Goal: Information Seeking & Learning: Learn about a topic

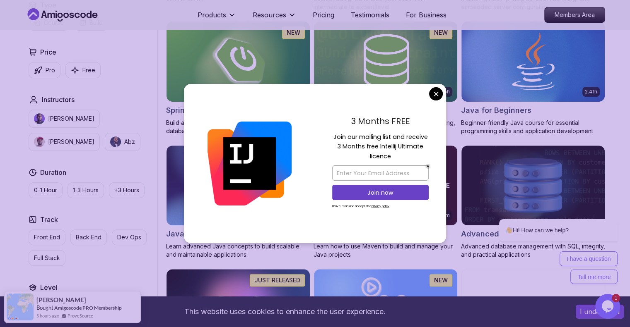
scroll to position [372, 0]
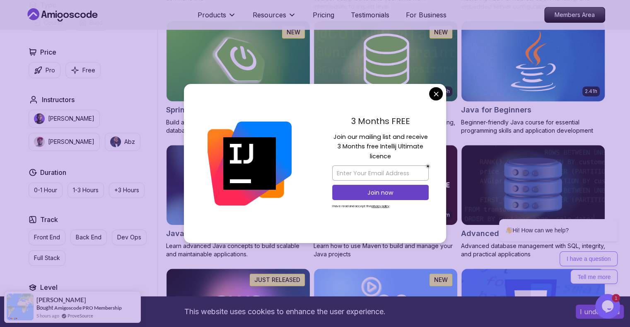
drag, startPoint x: 438, startPoint y: 97, endPoint x: 512, endPoint y: 81, distance: 75.5
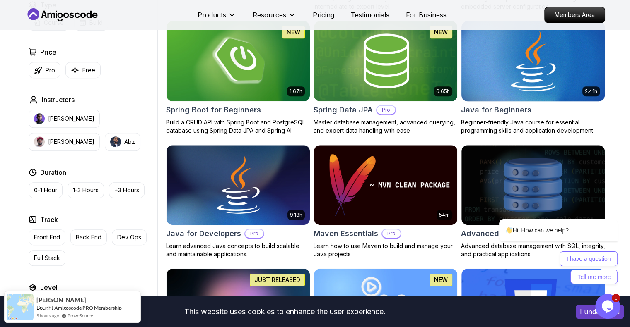
click at [513, 81] on img at bounding box center [532, 61] width 150 height 84
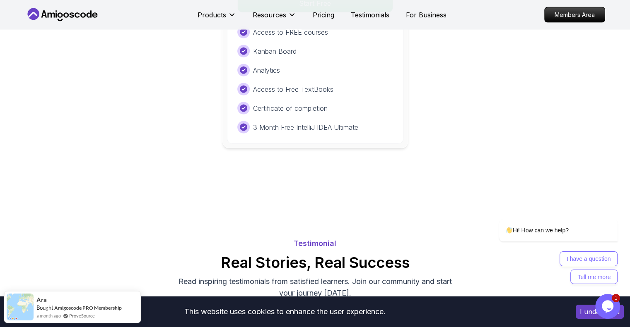
scroll to position [1821, 0]
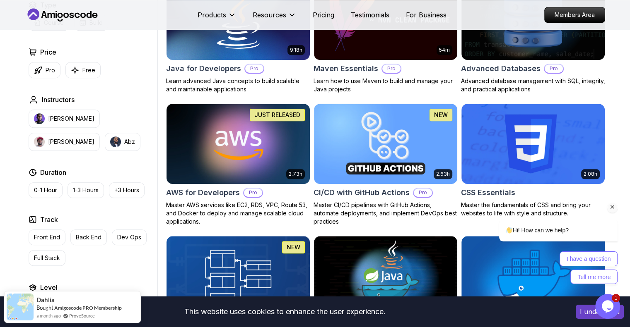
scroll to position [537, 0]
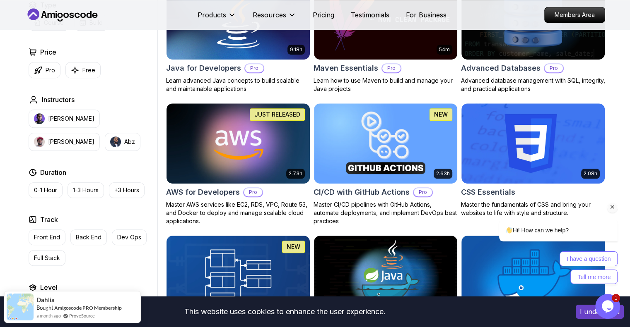
click at [611, 209] on icon "Chat attention grabber" at bounding box center [612, 207] width 7 height 7
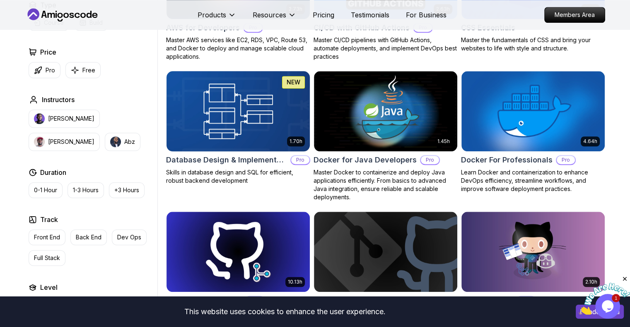
scroll to position [703, 0]
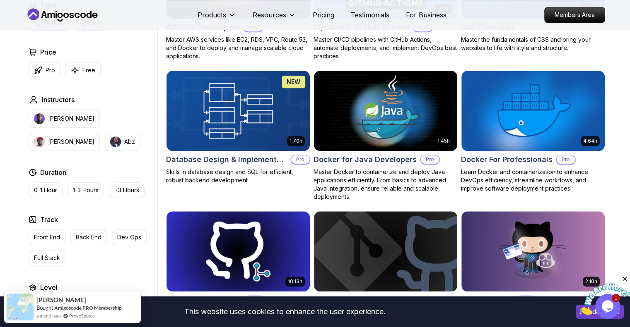
click at [275, 134] on img at bounding box center [238, 111] width 150 height 84
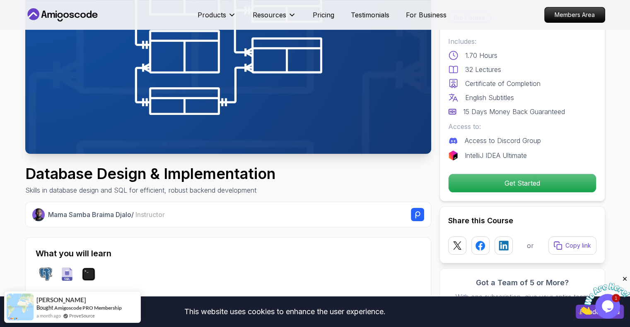
scroll to position [124, 0]
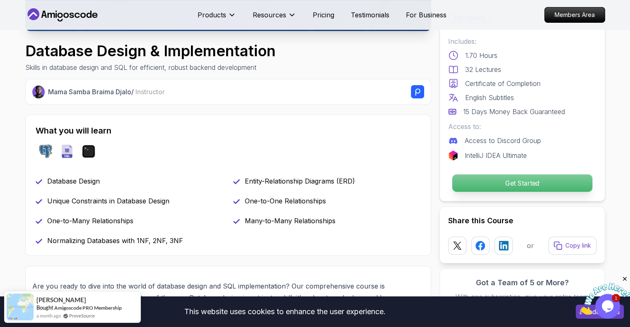
click at [496, 191] on p "Get Started" at bounding box center [522, 183] width 140 height 17
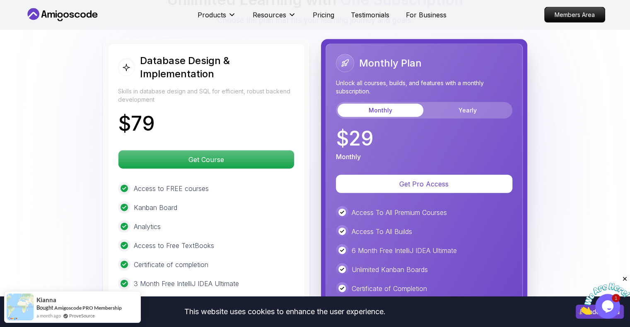
scroll to position [1869, 0]
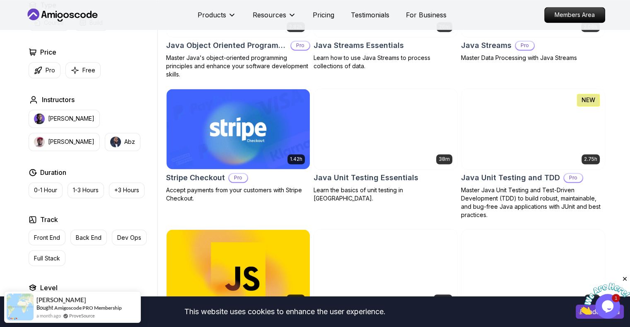
scroll to position [1335, 0]
